Goal: Task Accomplishment & Management: Complete application form

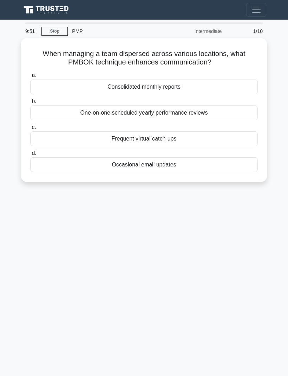
scroll to position [7, 0]
click at [178, 135] on div "Frequent virtual catch-ups" at bounding box center [143, 139] width 227 height 15
click at [30, 130] on input "c. Frequent virtual catch-ups" at bounding box center [30, 127] width 0 height 5
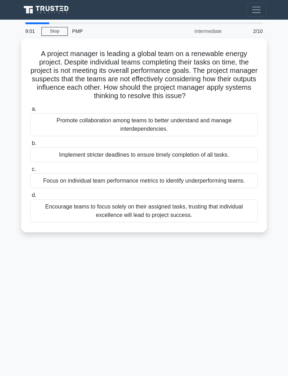
click at [182, 185] on div "Focus on individual team performance metrics to identify underperforming teams." at bounding box center [143, 181] width 227 height 15
click at [30, 172] on input "c. Focus on individual team performance metrics to identify underperforming tea…" at bounding box center [30, 169] width 0 height 5
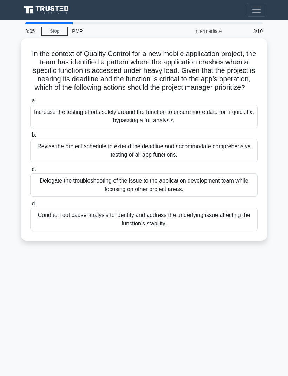
click at [194, 125] on div "Increase the testing efforts solely around the function to ensure more data for…" at bounding box center [143, 116] width 227 height 23
click at [30, 103] on input "a. Increase the testing efforts solely around the function to ensure more data …" at bounding box center [30, 101] width 0 height 5
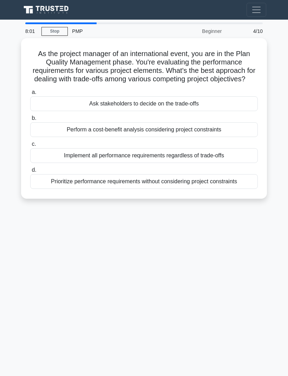
scroll to position [0, 0]
click at [124, 137] on div "Perform a cost-benefit analysis considering project constraints" at bounding box center [143, 129] width 227 height 15
click at [30, 121] on input "b. Perform a cost-benefit analysis considering project constraints" at bounding box center [30, 118] width 0 height 5
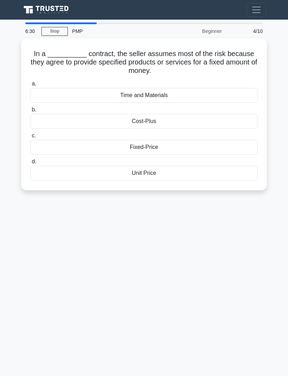
click at [123, 140] on div "Fixed-Price" at bounding box center [143, 147] width 227 height 15
click at [30, 138] on input "c. Fixed-Price" at bounding box center [30, 136] width 0 height 5
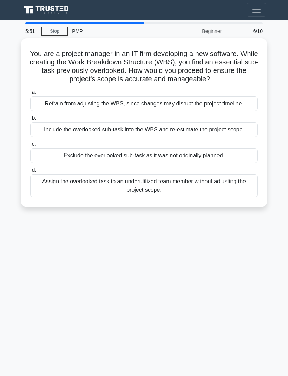
click at [83, 163] on div "Exclude the overlooked sub-task as it was not originally planned." at bounding box center [143, 155] width 227 height 15
click at [30, 147] on input "c. Exclude the overlooked sub-task as it was not originally planned." at bounding box center [30, 144] width 0 height 5
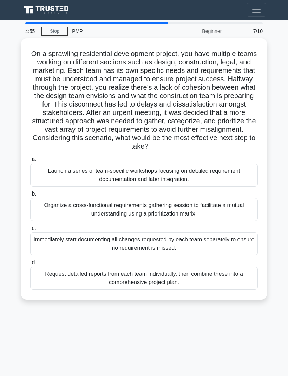
scroll to position [22, 0]
click at [89, 164] on div "Launch a series of team-specific workshops focusing on detailed requirement doc…" at bounding box center [143, 175] width 227 height 23
click at [30, 159] on input "a. Launch a series of team-specific workshops focusing on detailed requirement …" at bounding box center [30, 159] width 0 height 5
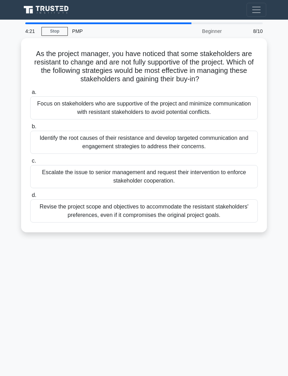
scroll to position [0, 0]
click at [53, 140] on div "Identify the root causes of their resistance and develop targeted communication…" at bounding box center [143, 142] width 227 height 23
click at [30, 129] on input "b. Identify the root causes of their resistance and develop targeted communicat…" at bounding box center [30, 127] width 0 height 5
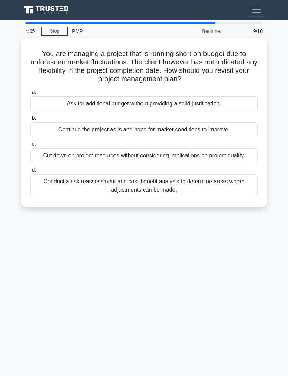
click at [53, 88] on label "a. Ask for additional budget without providing a solid justification." at bounding box center [143, 99] width 227 height 23
click at [30, 90] on input "a. Ask for additional budget without providing a solid justification." at bounding box center [30, 92] width 0 height 5
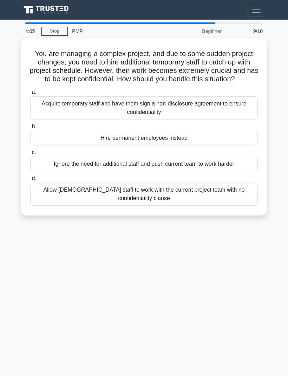
click at [51, 105] on div "Acquire temporary staff and have them sign a non-disclosure agreement to ensure…" at bounding box center [143, 107] width 227 height 23
click at [30, 95] on input "a. Acquire temporary staff and have them sign a non-disclosure agreement to ens…" at bounding box center [30, 92] width 0 height 5
